Goal: Information Seeking & Learning: Learn about a topic

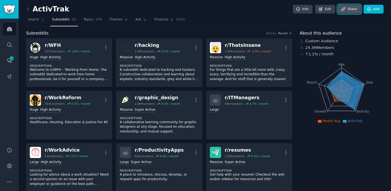
click at [347, 6] on link "Share" at bounding box center [349, 9] width 23 height 9
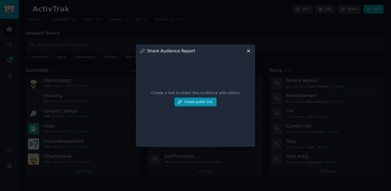
click at [246, 52] on div "Share Audience Report" at bounding box center [196, 51] width 112 height 6
click at [248, 50] on icon at bounding box center [248, 51] width 3 height 3
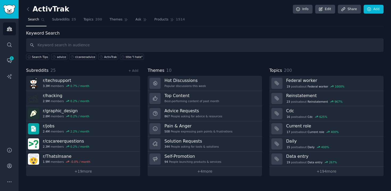
click at [256, 12] on div "ActivTrak Info Edit Share Add" at bounding box center [205, 10] width 358 height 11
click at [233, 52] on div "Search Tips advice r/careeradvice ActivTrak title:"I hate"" at bounding box center [205, 56] width 358 height 8
click at [63, 23] on link "Subreddits 25" at bounding box center [64, 20] width 28 height 11
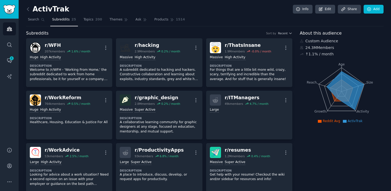
click at [143, 35] on div "Subreddits Sort by Recent" at bounding box center [159, 33] width 266 height 7
click at [31, 9] on link at bounding box center [29, 9] width 7 height 9
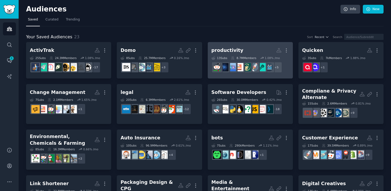
click at [253, 51] on h2 "productivity More" at bounding box center [251, 50] width 78 height 9
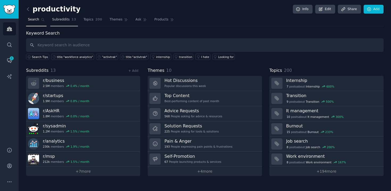
click at [68, 20] on span "Subreddits" at bounding box center [61, 19] width 18 height 5
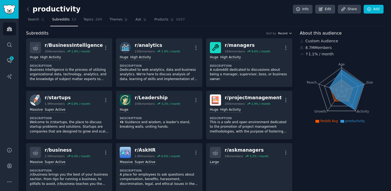
click at [288, 32] on button "Recent" at bounding box center [285, 33] width 14 height 4
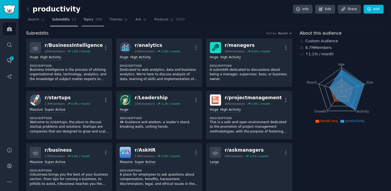
click at [94, 17] on link "Topics 200" at bounding box center [93, 20] width 22 height 11
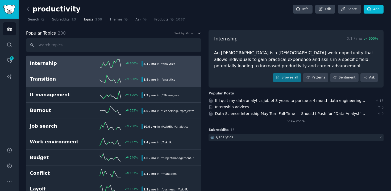
click at [112, 75] on icon at bounding box center [110, 79] width 21 height 8
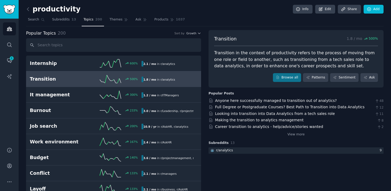
click at [106, 19] on nav "Search Subreddits 13 Topics 200 Themes Ask Products 1037" at bounding box center [205, 20] width 358 height 11
click at [124, 19] on icon at bounding box center [126, 20] width 4 height 4
